Goal: Find specific page/section: Find specific page/section

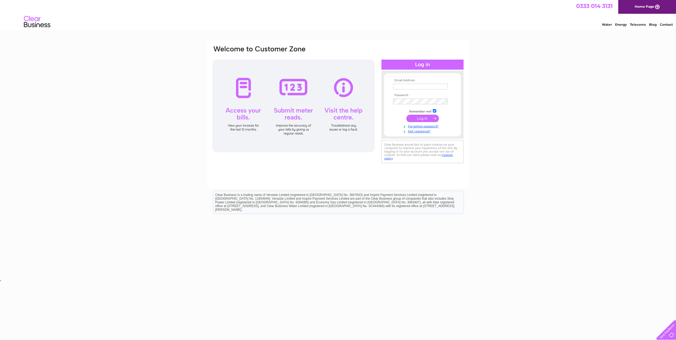
type input "kate.barclay@orbex.space"
click at [421, 118] on input "submit" at bounding box center [422, 118] width 33 height 7
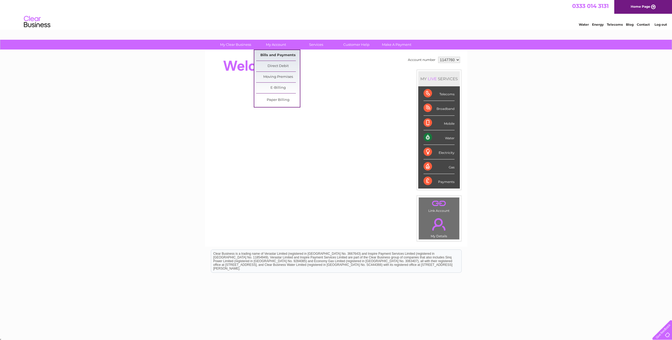
click at [281, 55] on link "Bills and Payments" at bounding box center [278, 55] width 44 height 11
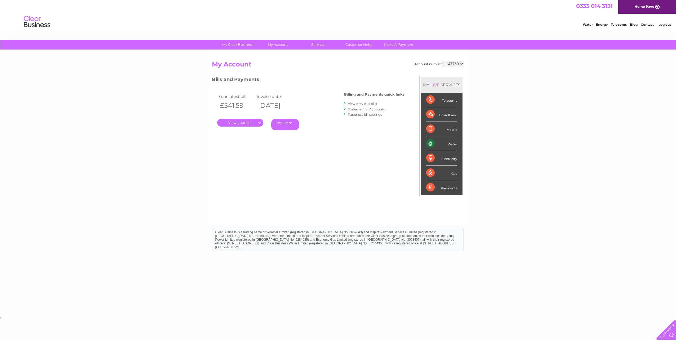
click at [246, 123] on link "." at bounding box center [240, 123] width 46 height 8
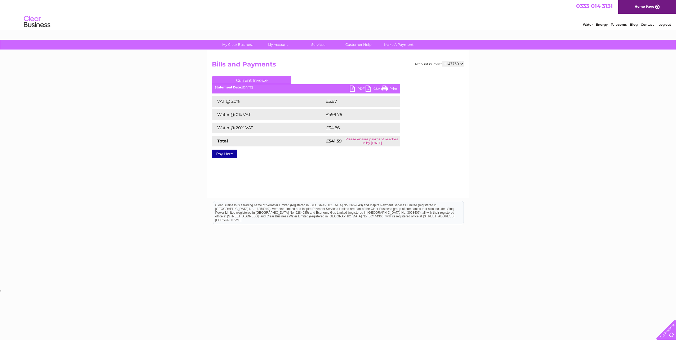
click at [358, 86] on link "PDF" at bounding box center [357, 90] width 16 height 8
